Goal: Information Seeking & Learning: Understand process/instructions

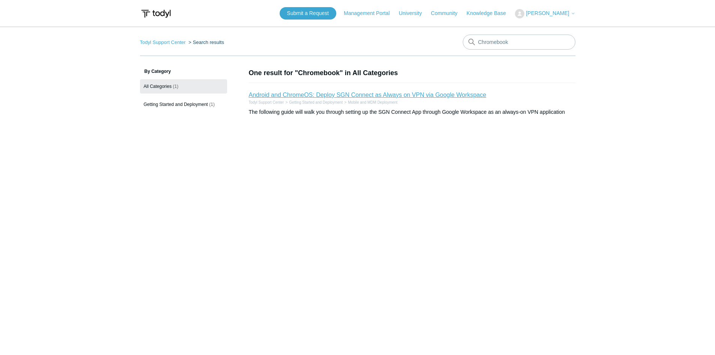
click at [402, 92] on link "Android and ChromeOS: Deploy SGN Connect as Always on VPN via Google Workspace" at bounding box center [368, 95] width 238 height 6
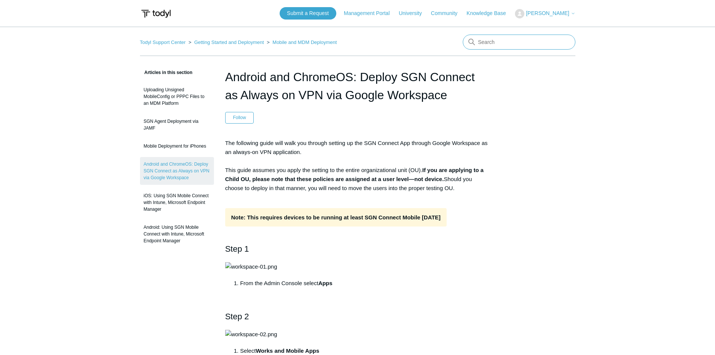
click at [538, 46] on input "Search" at bounding box center [519, 42] width 113 height 15
type input "Chromebook"
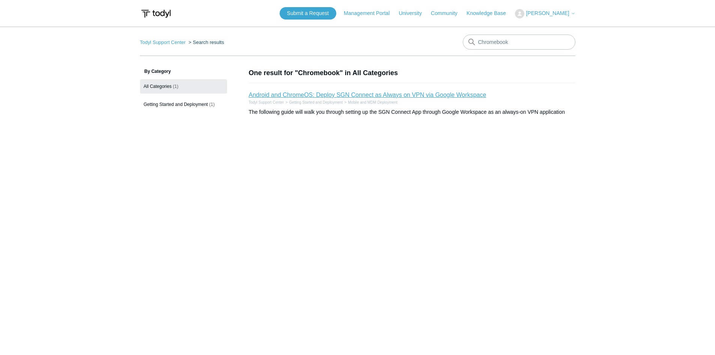
click at [452, 98] on link "Android and ChromeOS: Deploy SGN Connect as Always on VPN via Google Workspace" at bounding box center [368, 95] width 238 height 6
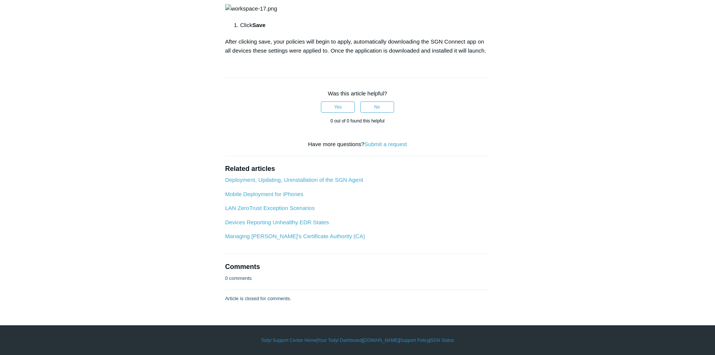
scroll to position [2190, 0]
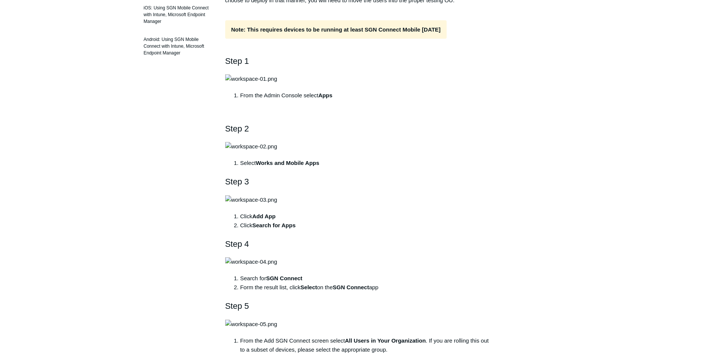
scroll to position [0, 0]
